Goal: Navigation & Orientation: Go to known website

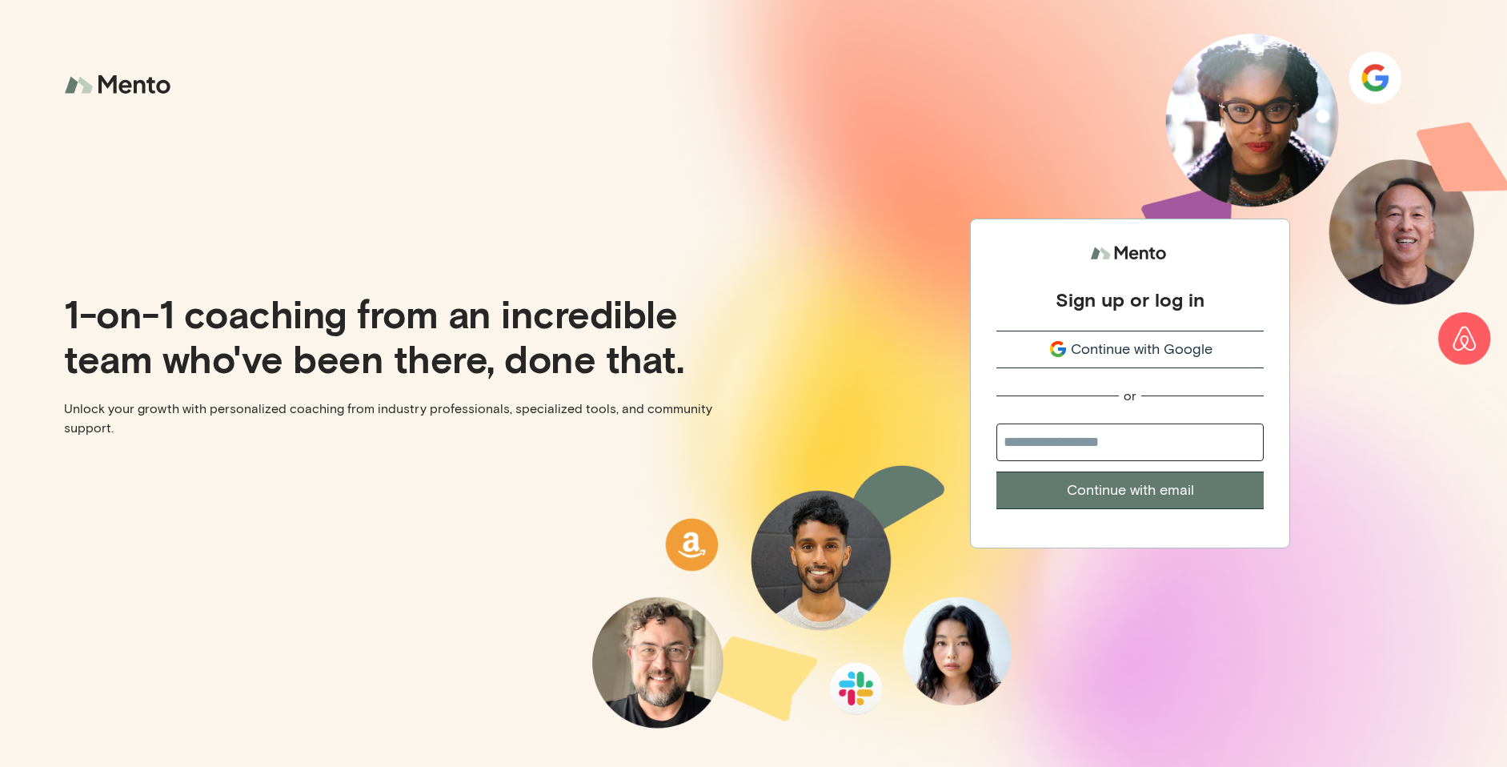
click at [1198, 341] on span "Continue with Google" at bounding box center [1142, 350] width 142 height 22
click at [1172, 349] on span "Continue with Google" at bounding box center [1142, 350] width 142 height 22
